Goal: Information Seeking & Learning: Learn about a topic

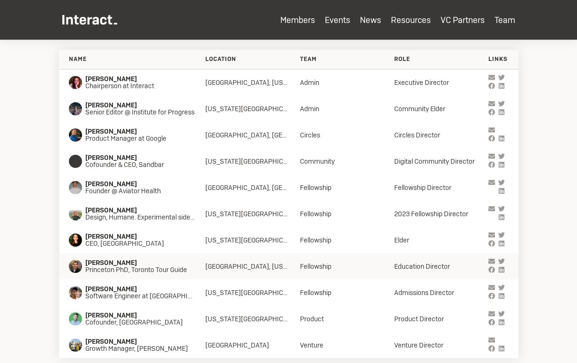
scroll to position [3012, 0]
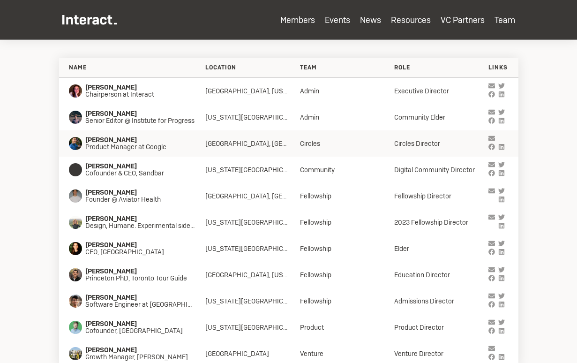
click at [181, 148] on span "Product Manager at Google" at bounding box center [137, 146] width 104 height 7
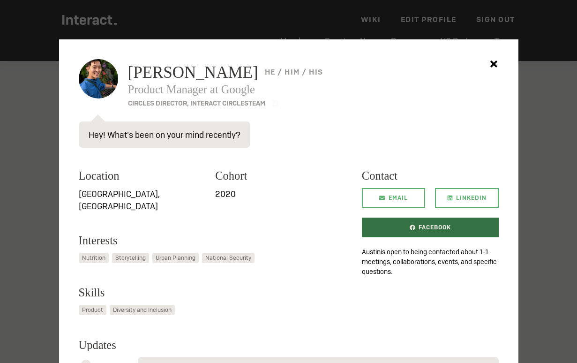
click at [413, 228] on icon at bounding box center [413, 228] width 6 height 6
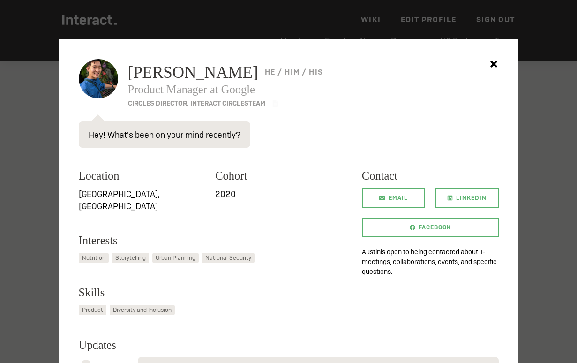
click at [31, 253] on div at bounding box center [288, 181] width 577 height 363
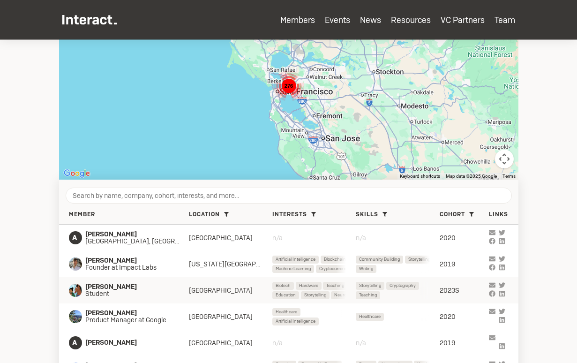
scroll to position [238, 0]
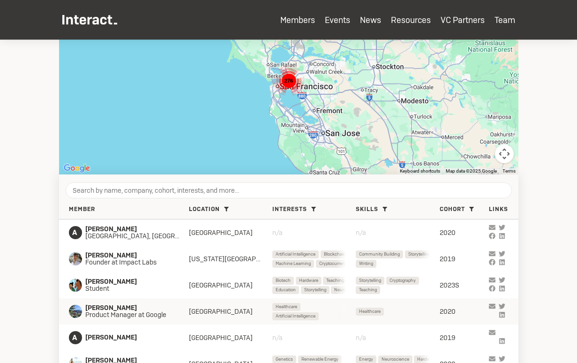
click at [126, 315] on span "Product Manager at Google" at bounding box center [130, 314] width 91 height 7
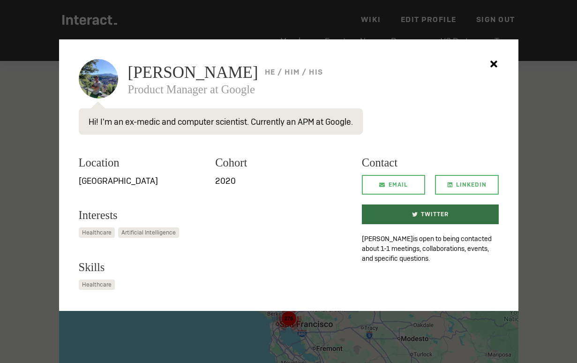
click at [436, 219] on span "Twitter" at bounding box center [435, 214] width 28 height 20
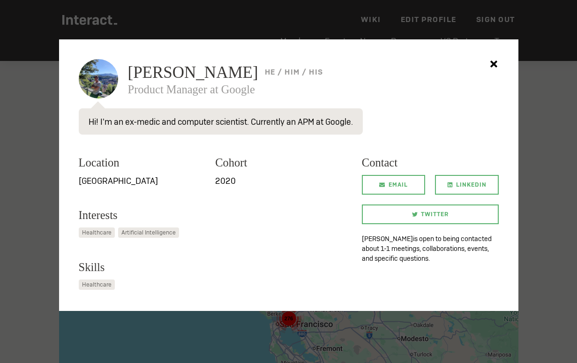
click at [28, 172] on div at bounding box center [288, 181] width 577 height 363
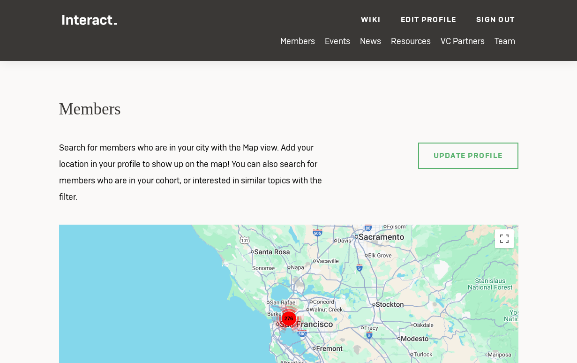
scroll to position [258, 0]
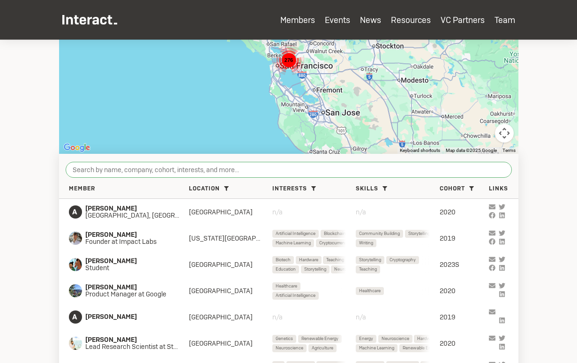
click at [136, 176] on input "search" at bounding box center [289, 170] width 446 height 16
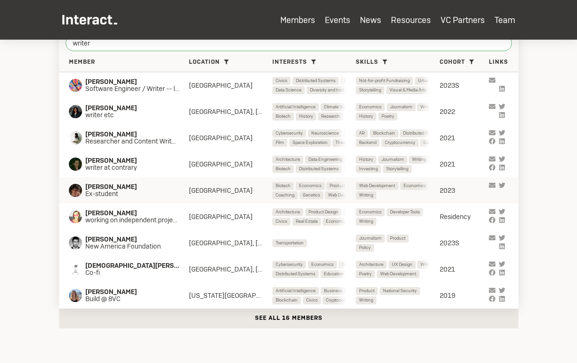
scroll to position [386, 0]
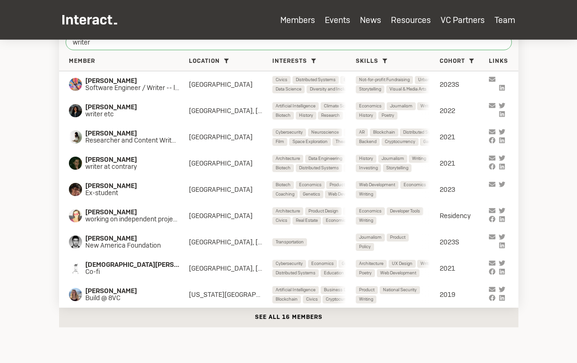
type input "writer"
click at [158, 315] on button "See all 16 members" at bounding box center [288, 317] width 459 height 20
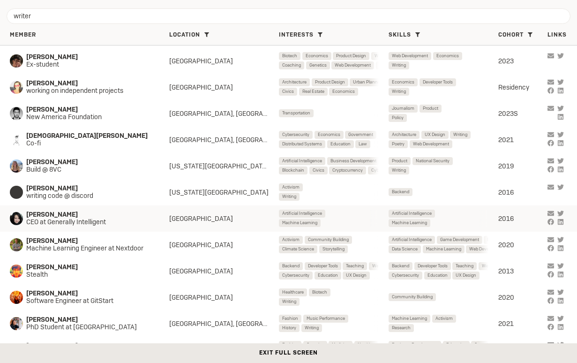
scroll to position [102, 0]
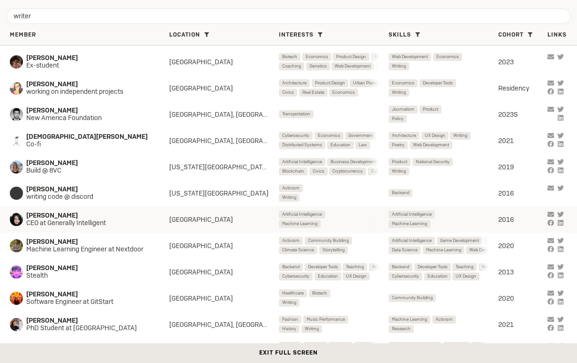
click at [113, 220] on span "CEO at Generally Intelligent" at bounding box center [89, 222] width 127 height 7
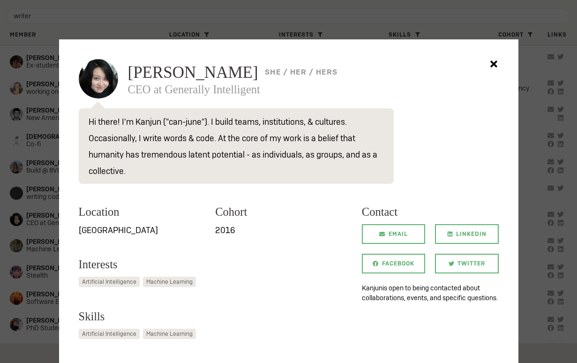
click at [39, 224] on div at bounding box center [288, 181] width 577 height 363
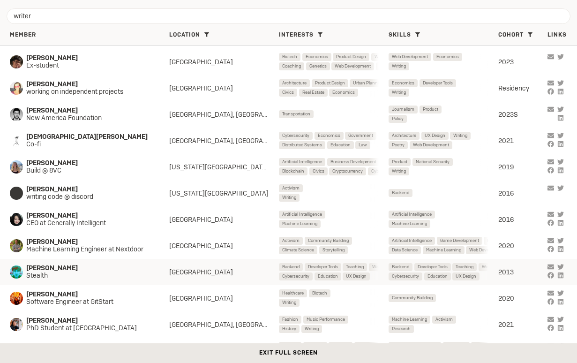
scroll to position [121, 0]
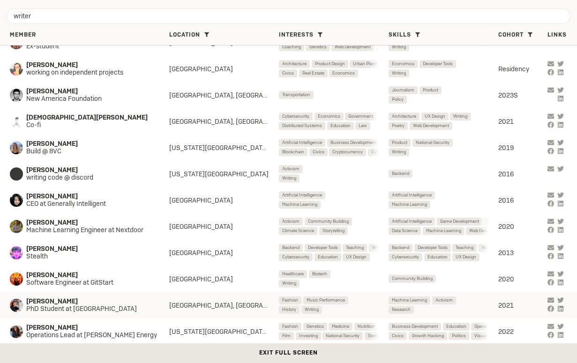
click at [65, 304] on span "[PERSON_NAME]" at bounding box center [89, 301] width 127 height 7
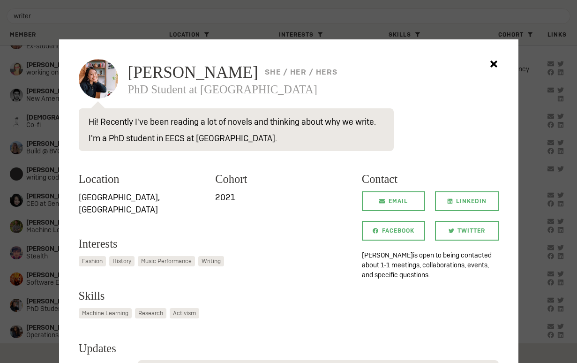
click at [37, 279] on div at bounding box center [288, 181] width 577 height 363
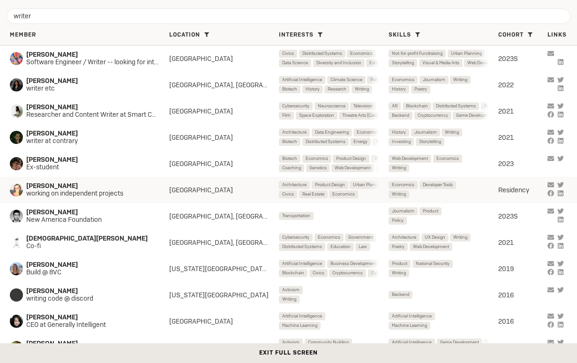
click at [82, 194] on span "working on independent projects" at bounding box center [89, 193] width 127 height 7
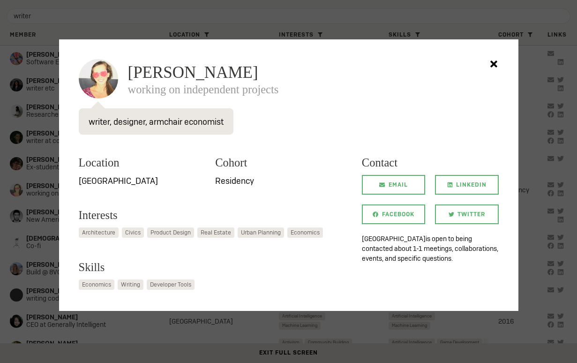
click at [37, 203] on div at bounding box center [288, 181] width 577 height 363
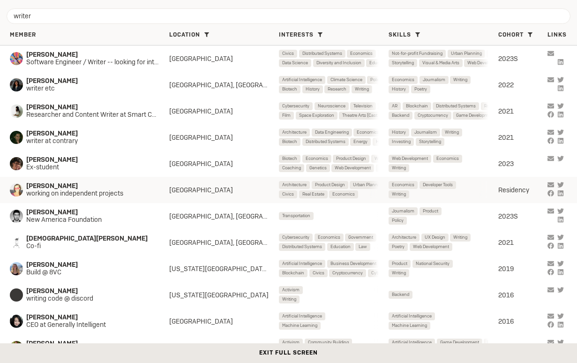
click at [81, 188] on span "[PERSON_NAME]" at bounding box center [89, 185] width 127 height 7
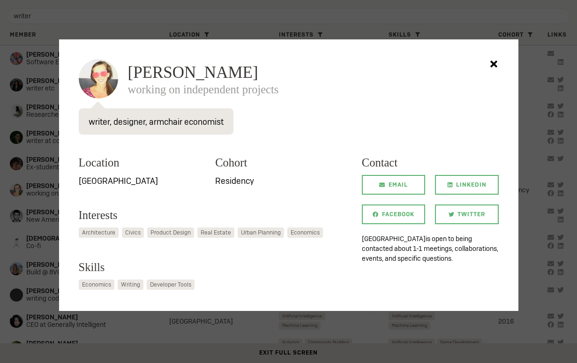
click at [56, 206] on div at bounding box center [288, 181] width 577 height 363
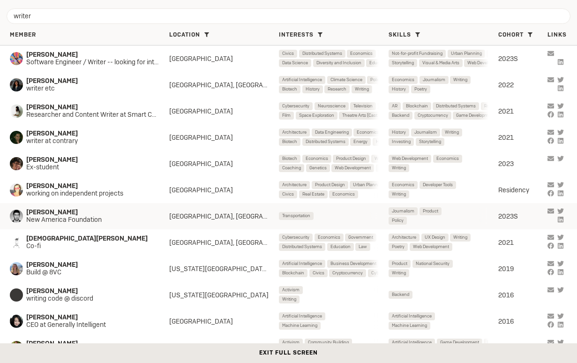
click at [78, 216] on span "[PERSON_NAME]" at bounding box center [89, 212] width 127 height 7
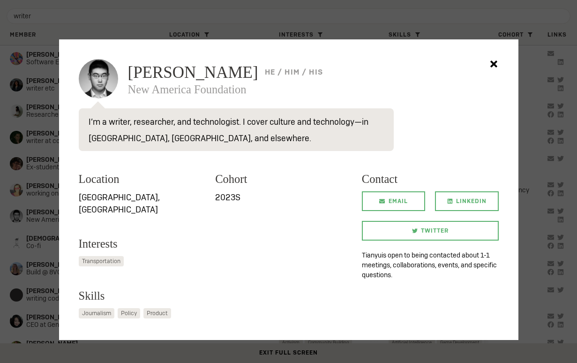
click at [57, 232] on div at bounding box center [288, 181] width 577 height 363
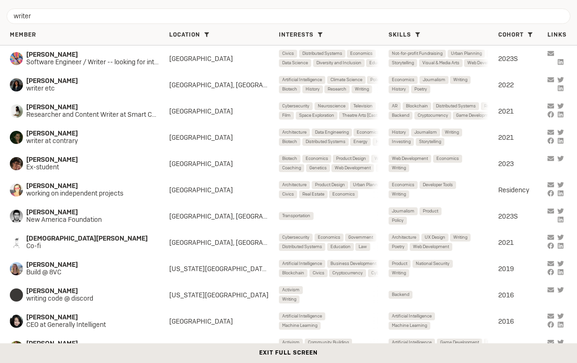
click at [111, 29] on div "Member Location [GEOGRAPHIC_DATA] ( 7 ) [US_STATE][GEOGRAPHIC_DATA] ( 3 ) [GEOG…" at bounding box center [288, 36] width 577 height 20
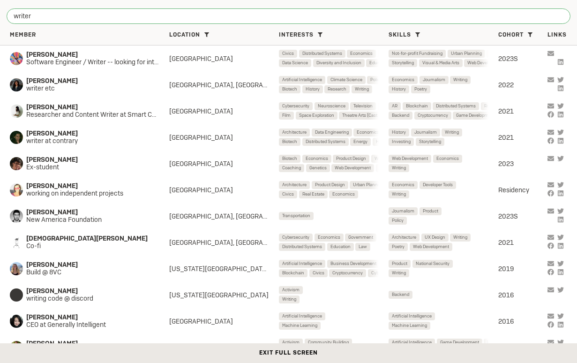
click at [110, 19] on input "writer" at bounding box center [289, 16] width 564 height 16
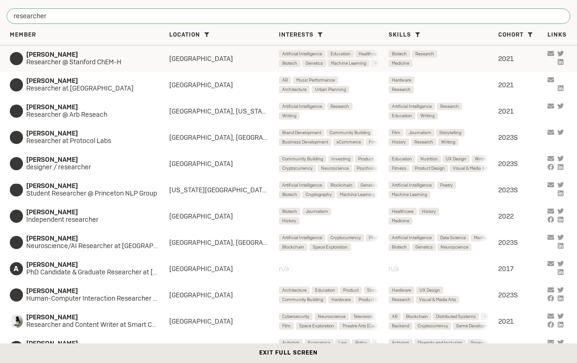
type input "researcher"
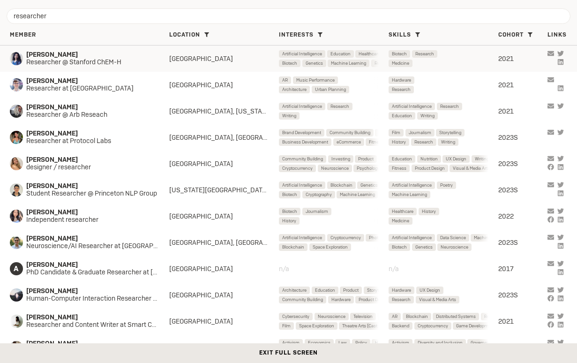
click at [111, 60] on span "Researcher @ Stanford ChEM-H" at bounding box center [89, 62] width 127 height 7
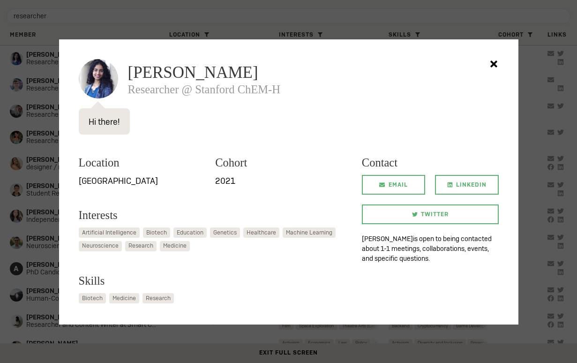
click at [19, 179] on div at bounding box center [288, 181] width 577 height 363
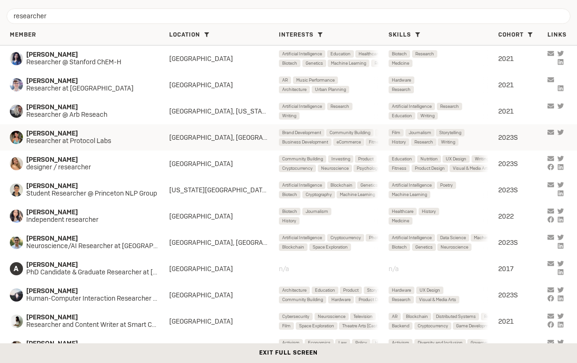
click at [90, 136] on span "[PERSON_NAME]" at bounding box center [89, 133] width 127 height 7
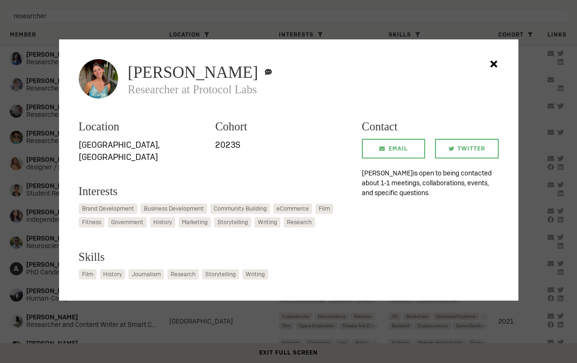
drag, startPoint x: 129, startPoint y: 68, endPoint x: 233, endPoint y: 67, distance: 103.6
click at [233, 67] on span "[PERSON_NAME]" at bounding box center [193, 72] width 130 height 16
copy span "[PERSON_NAME]"
click at [35, 270] on div at bounding box center [288, 181] width 577 height 363
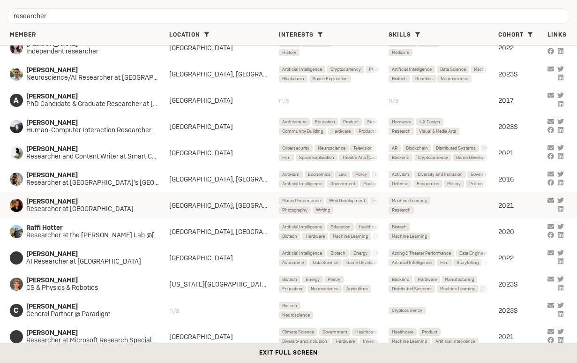
scroll to position [117, 0]
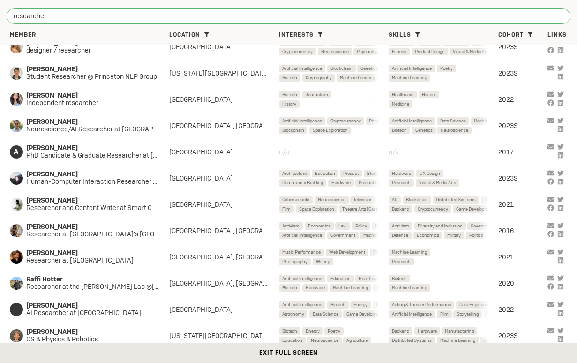
click at [84, 19] on input "researcher" at bounding box center [289, 16] width 564 height 16
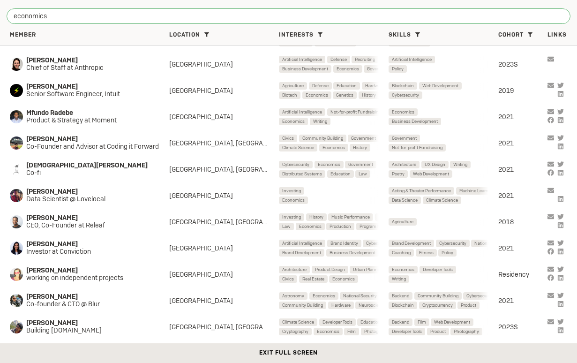
scroll to position [546, 0]
type input "economics"
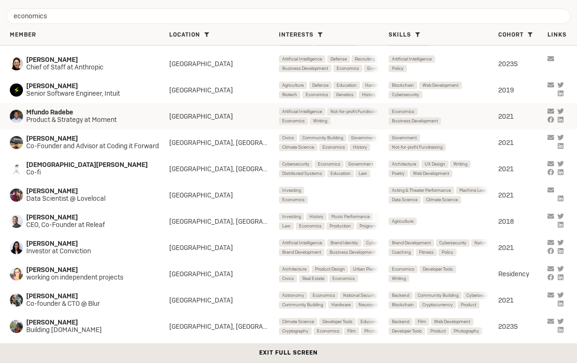
click at [96, 115] on span "Mfundo Radebe" at bounding box center [89, 112] width 127 height 7
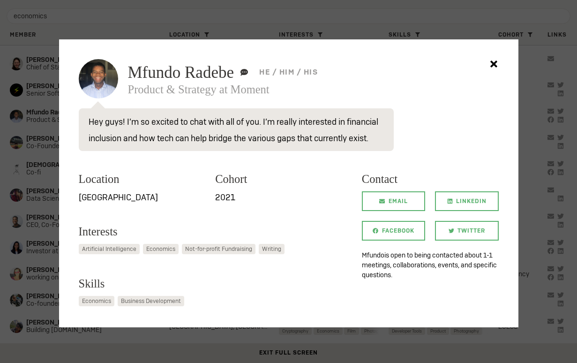
click at [24, 165] on div at bounding box center [288, 181] width 577 height 363
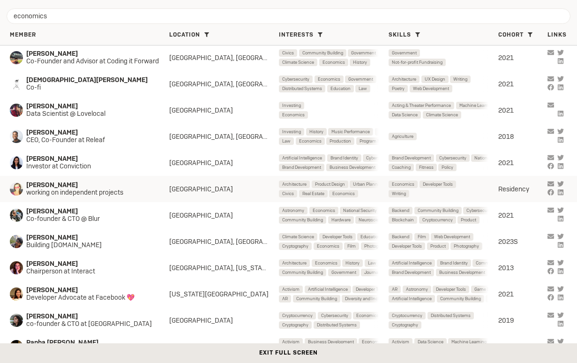
scroll to position [632, 0]
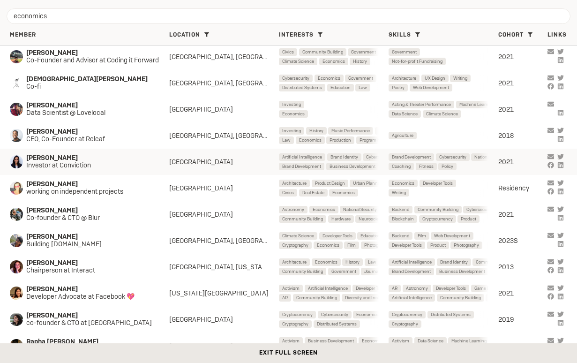
click at [78, 161] on span "[PERSON_NAME]" at bounding box center [89, 157] width 127 height 7
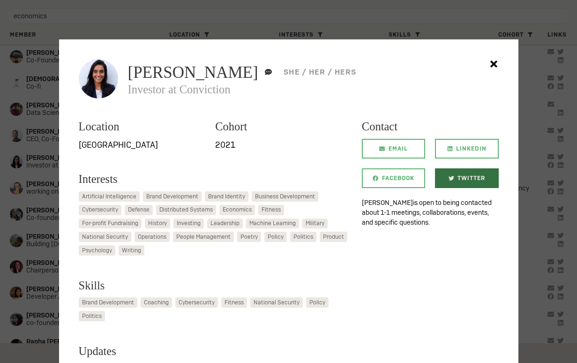
click at [472, 178] on span "Twitter" at bounding box center [471, 178] width 28 height 20
click at [37, 248] on div at bounding box center [288, 181] width 577 height 363
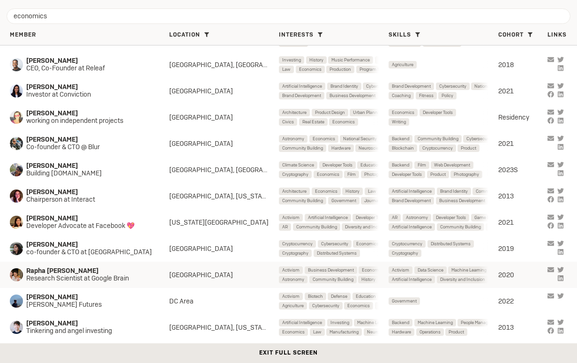
scroll to position [769, 0]
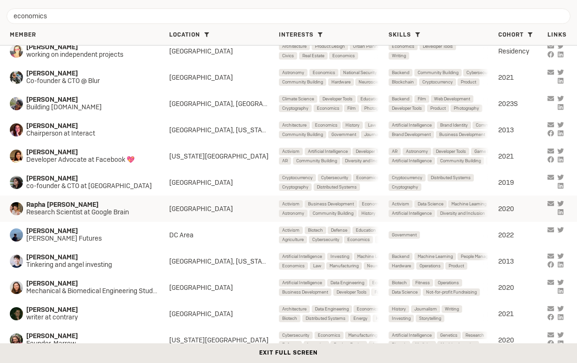
click at [103, 221] on div "Rapha [PERSON_NAME] Research Scientist at Google Brain SF Bay Area Activism Bus…" at bounding box center [288, 208] width 577 height 26
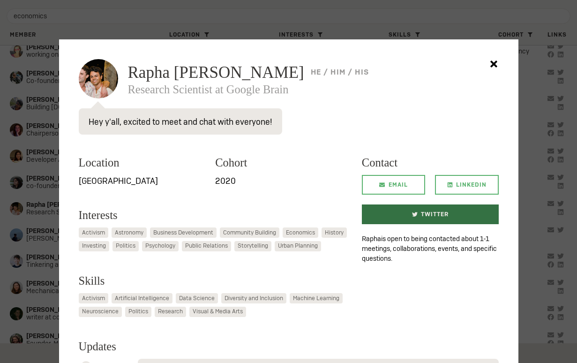
click at [440, 209] on span "Twitter" at bounding box center [435, 214] width 28 height 20
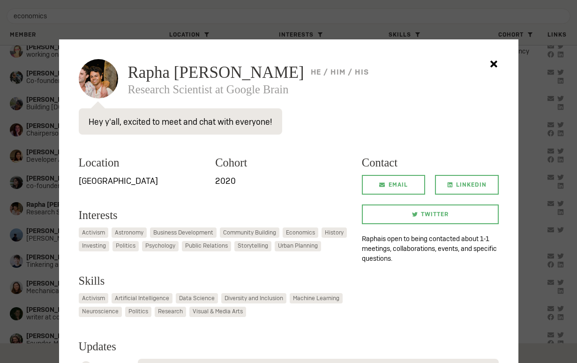
click at [12, 268] on div at bounding box center [288, 181] width 577 height 363
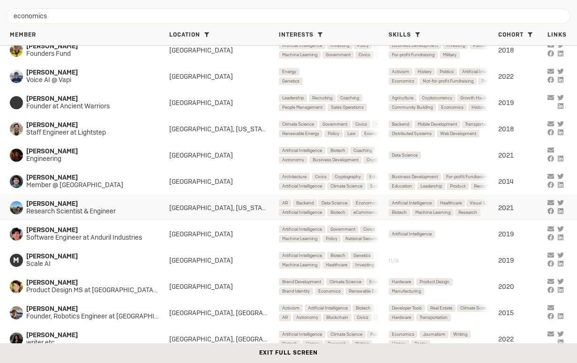
scroll to position [1980, 0]
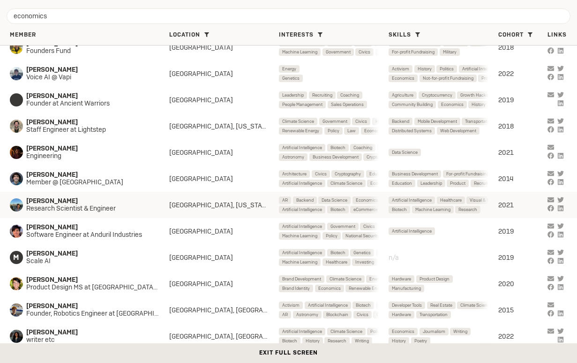
click at [102, 204] on span "[PERSON_NAME]" at bounding box center [89, 200] width 127 height 7
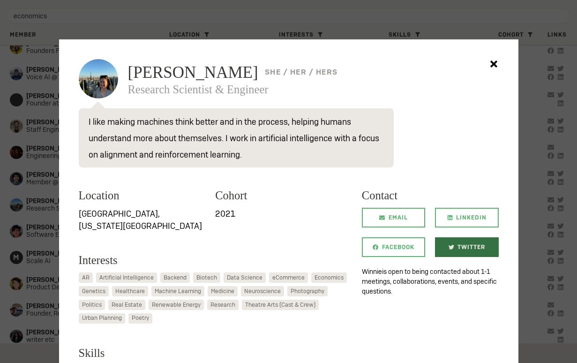
click at [450, 249] on icon at bounding box center [452, 247] width 6 height 5
click at [29, 287] on div at bounding box center [288, 181] width 577 height 363
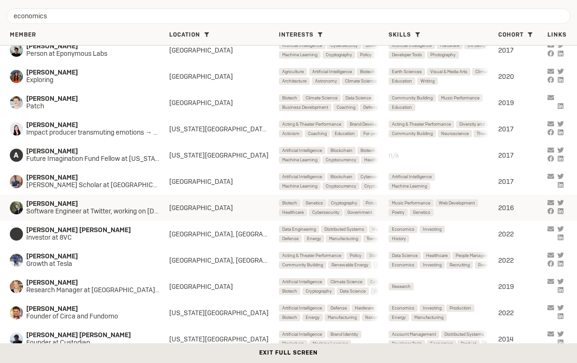
scroll to position [2307, 0]
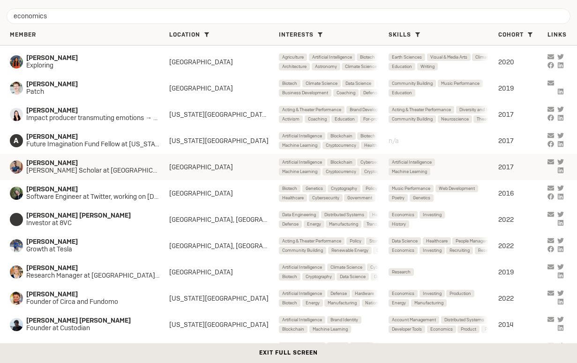
click at [72, 167] on span "[PERSON_NAME] Scholar at [GEOGRAPHIC_DATA]" at bounding box center [97, 170] width 143 height 7
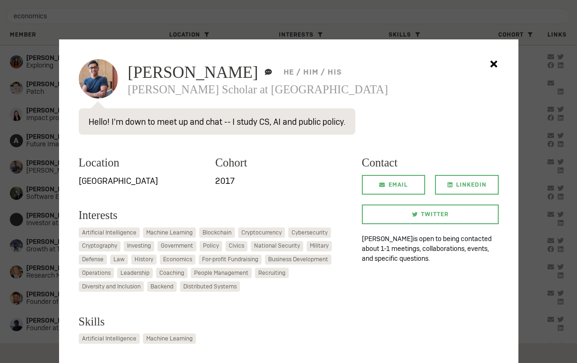
click at [33, 166] on div at bounding box center [288, 181] width 577 height 363
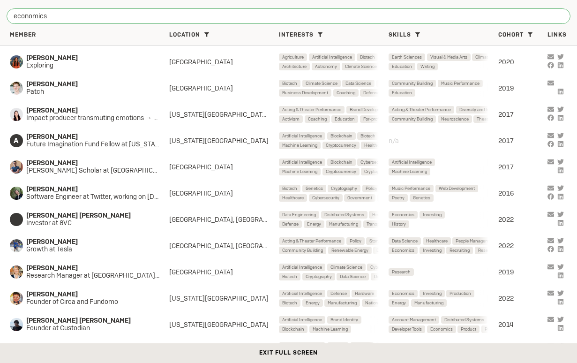
click at [113, 15] on input "economics" at bounding box center [289, 16] width 564 height 16
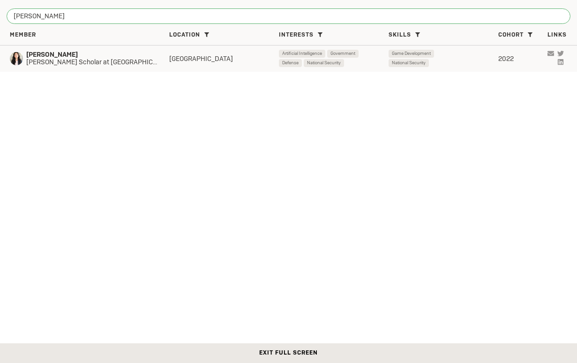
type input "[PERSON_NAME]"
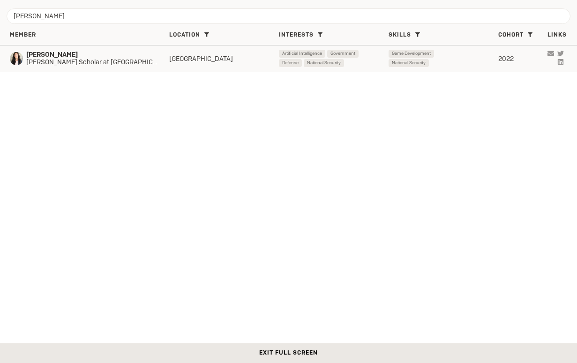
click at [91, 56] on span "[PERSON_NAME]" at bounding box center [97, 54] width 143 height 7
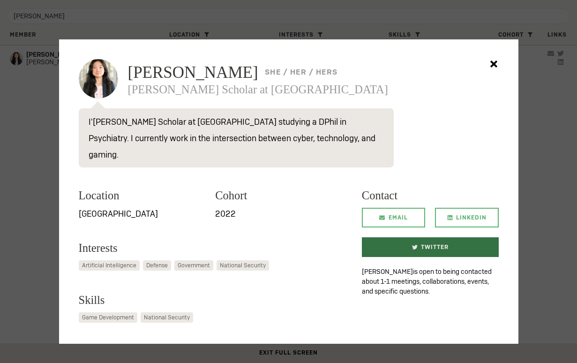
click at [398, 237] on link "Twitter" at bounding box center [430, 247] width 137 height 20
